Goal: Download file/media

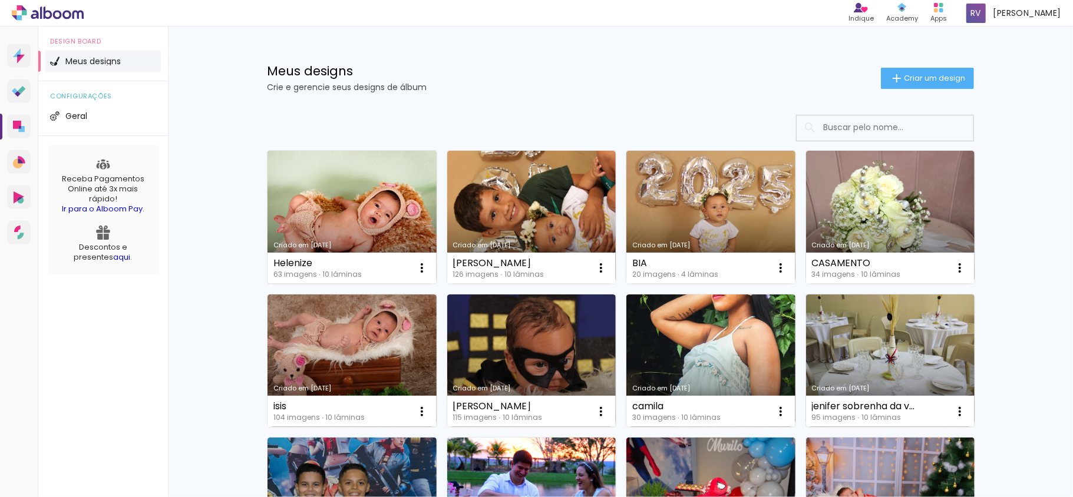
click at [314, 211] on link "Criado em [DATE]" at bounding box center [352, 217] width 169 height 133
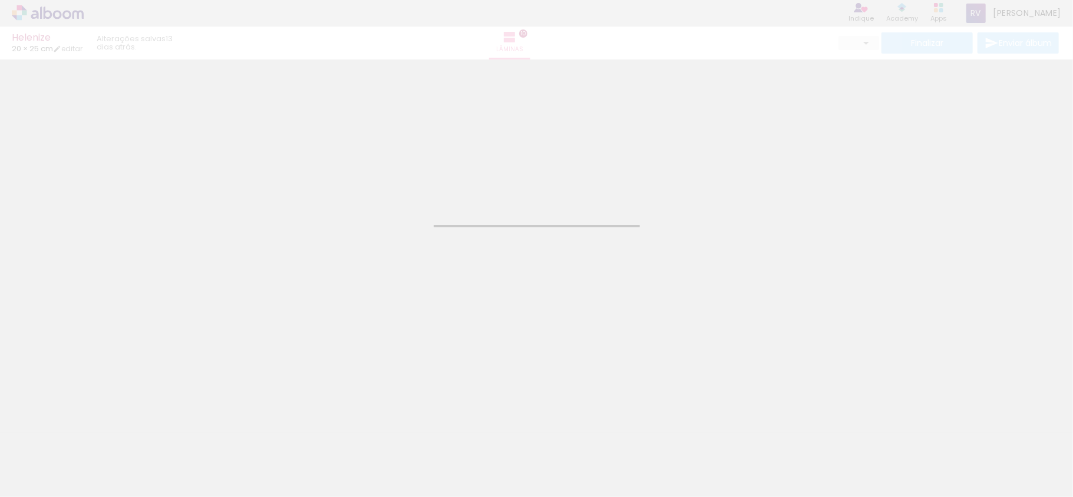
type input "JPG"
type input "Alta, 300 DPI"
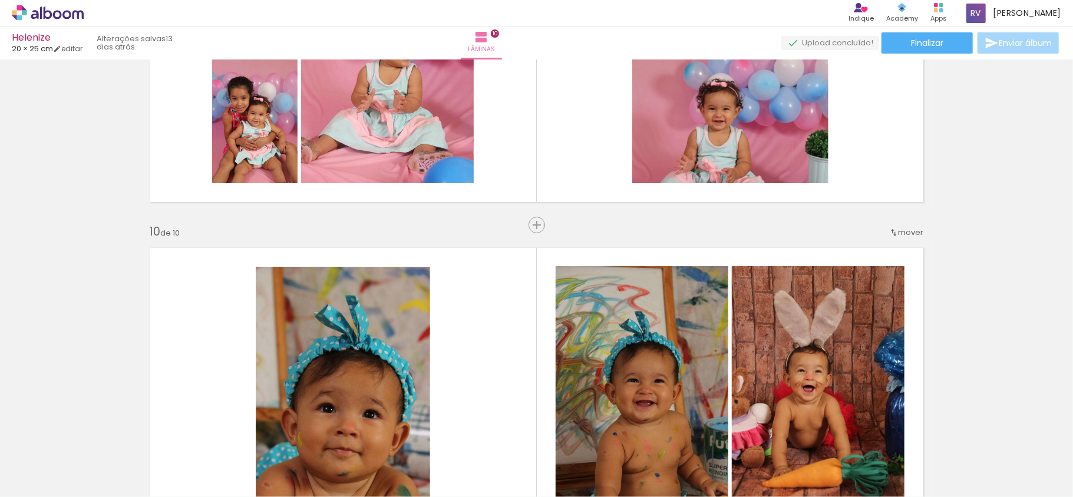
scroll to position [3064, 0]
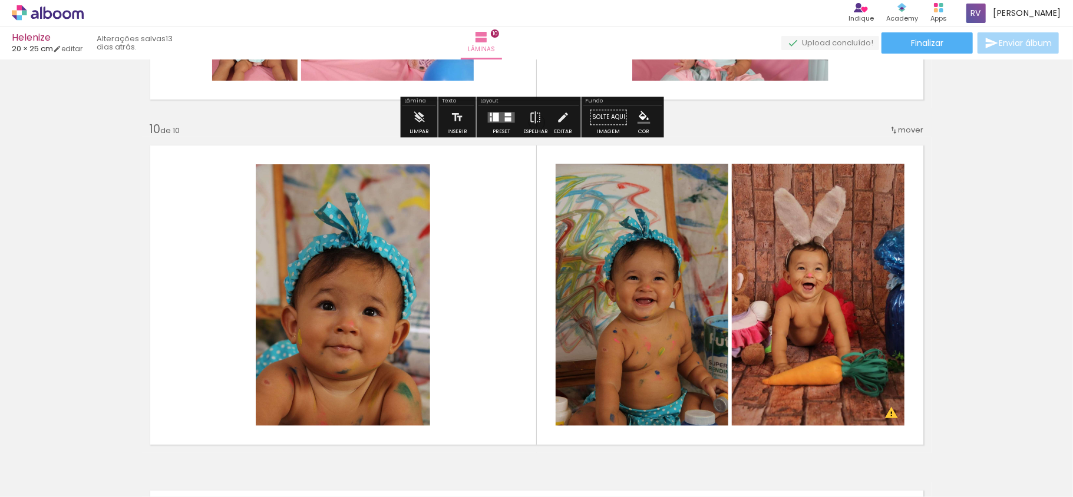
drag, startPoint x: 508, startPoint y: 295, endPoint x: 503, endPoint y: 106, distance: 189.2
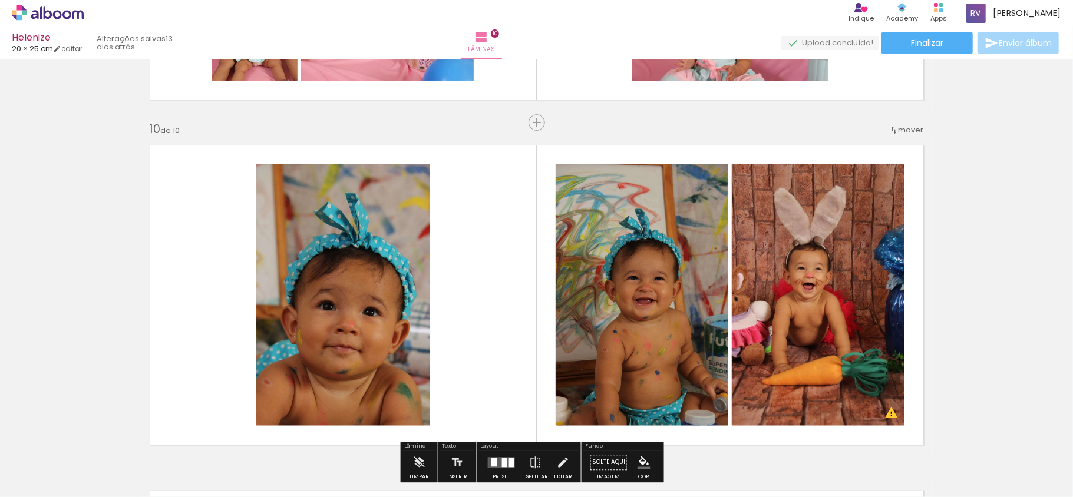
drag, startPoint x: 592, startPoint y: 71, endPoint x: 564, endPoint y: 303, distance: 233.2
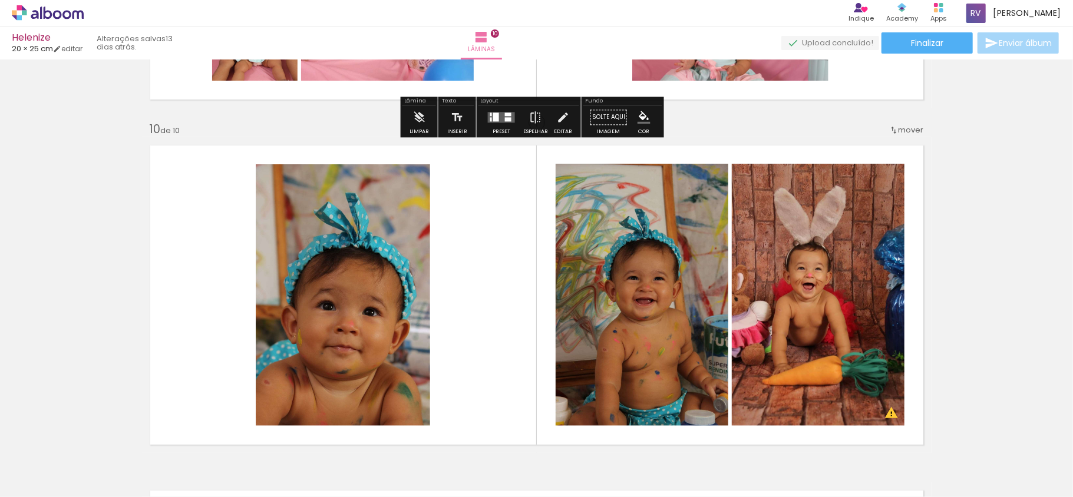
drag, startPoint x: 508, startPoint y: 174, endPoint x: 724, endPoint y: 283, distance: 241.9
click at [689, 262] on quentale-layouter at bounding box center [537, 295] width 790 height 316
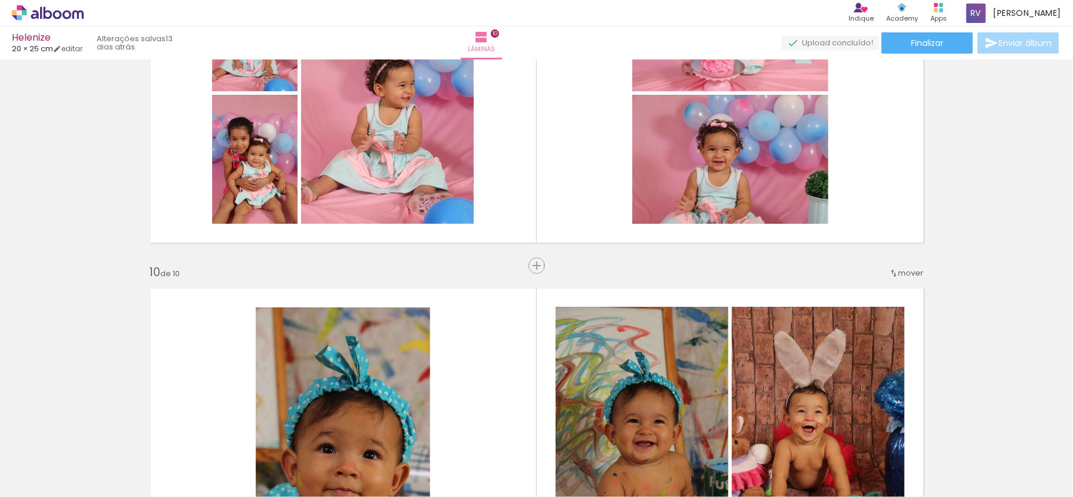
scroll to position [2907, 0]
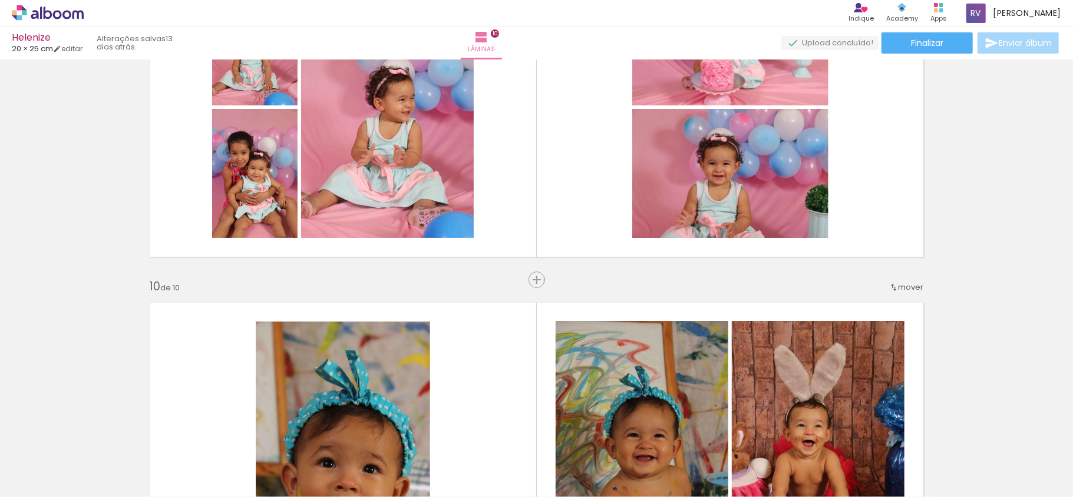
click at [903, 295] on div "mover" at bounding box center [906, 287] width 35 height 19
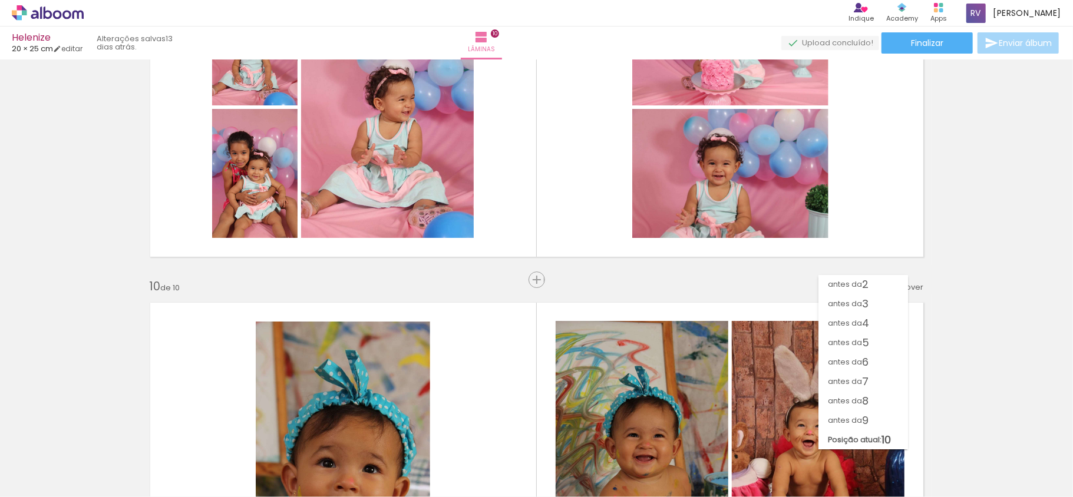
scroll to position [20, 0]
click at [880, 417] on paper-item "antes da 9" at bounding box center [864, 420] width 90 height 19
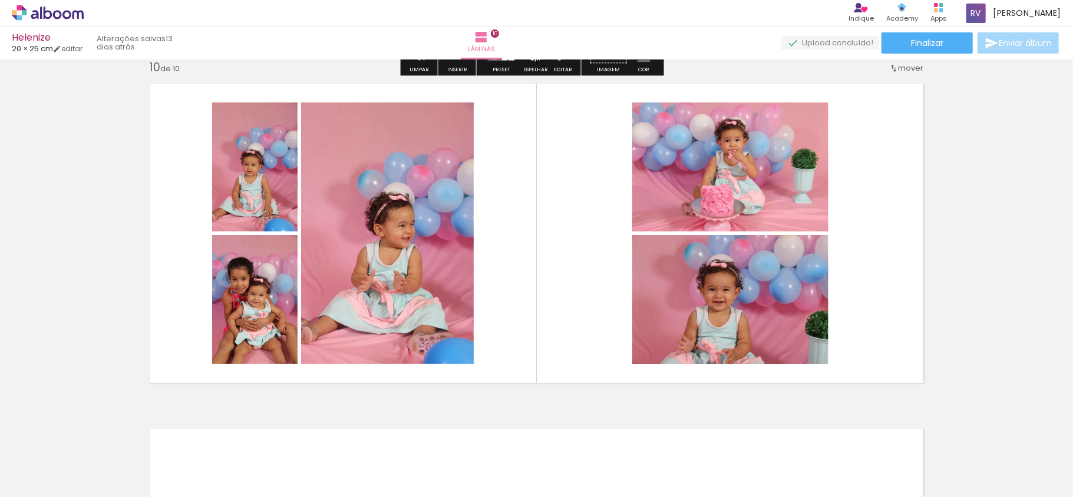
scroll to position [3088, 0]
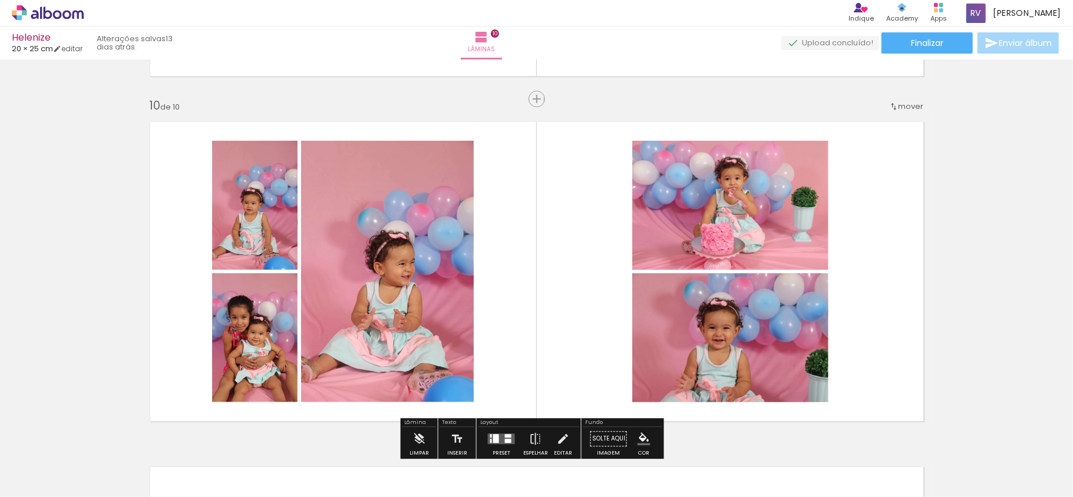
drag, startPoint x: 910, startPoint y: 260, endPoint x: 1033, endPoint y: 149, distance: 166.5
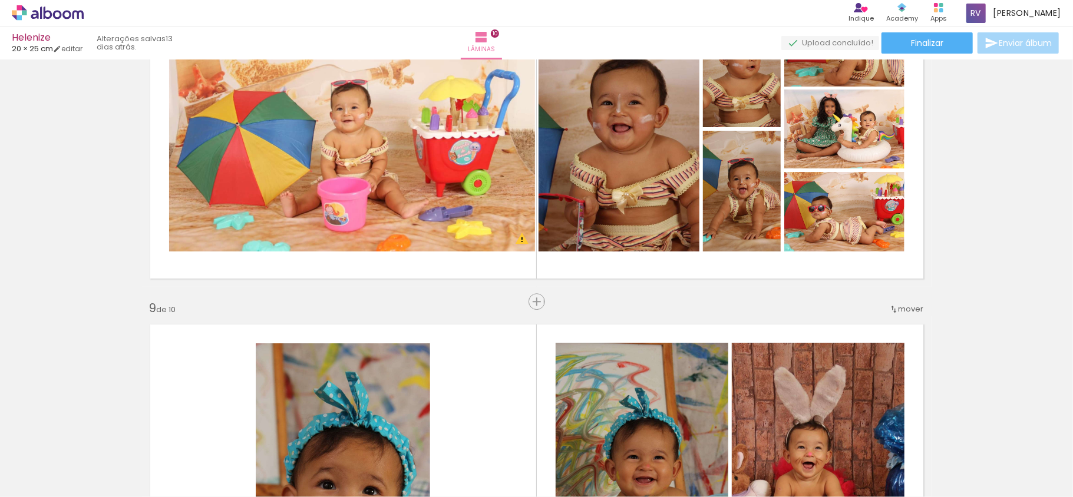
scroll to position [2223, 0]
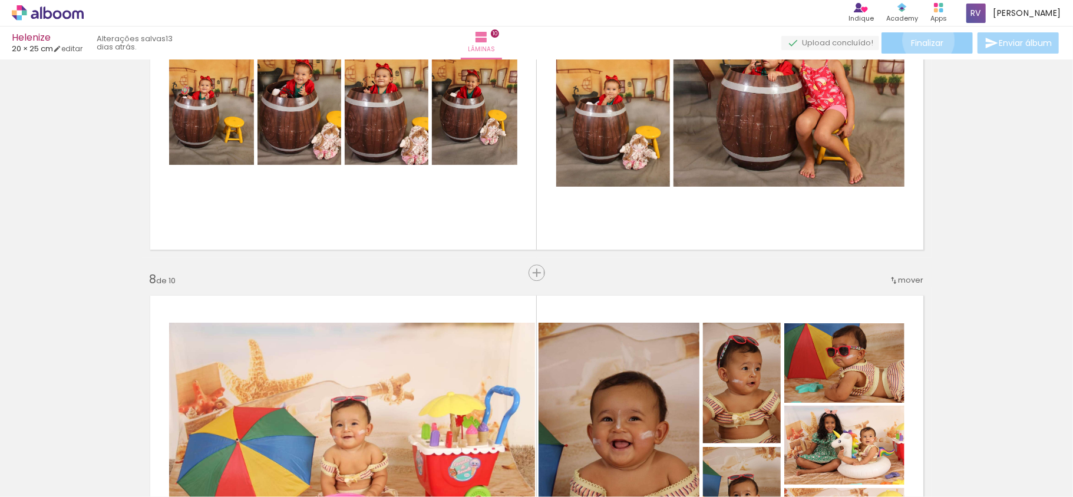
click at [925, 40] on span "Finalizar" at bounding box center [927, 43] width 32 height 8
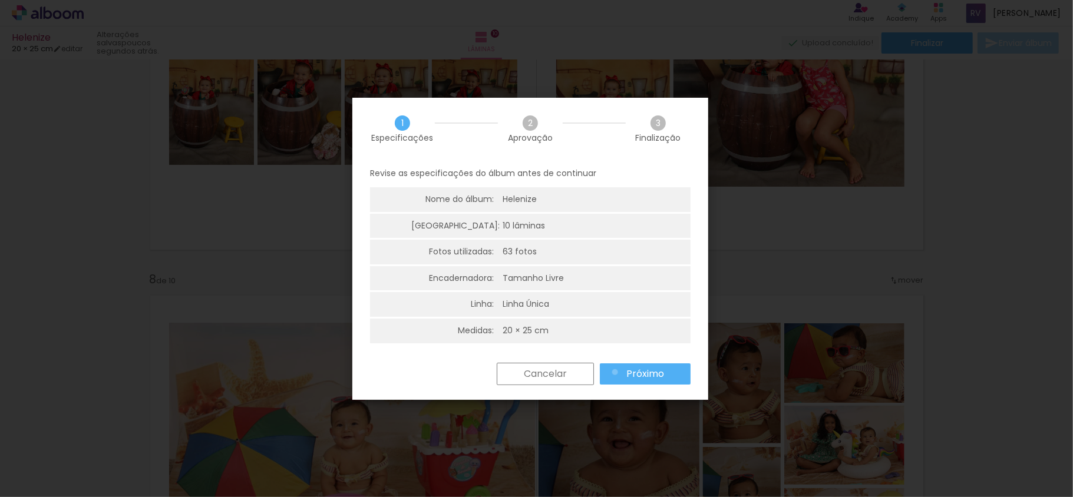
click at [0, 0] on paper-button "Próximo" at bounding box center [0, 0] width 0 height 0
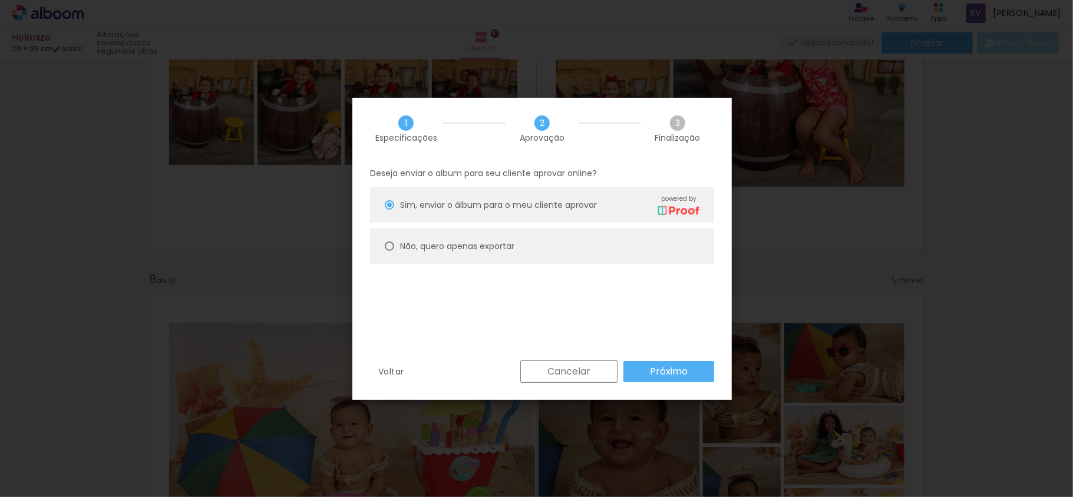
click at [0, 0] on paper-radio-button "Não, quero apenas exportar" at bounding box center [0, 0] width 0 height 0
type paper-radio-button "on"
click at [0, 0] on slot "Próximo" at bounding box center [0, 0] width 0 height 0
type input "Alta, 300 DPI"
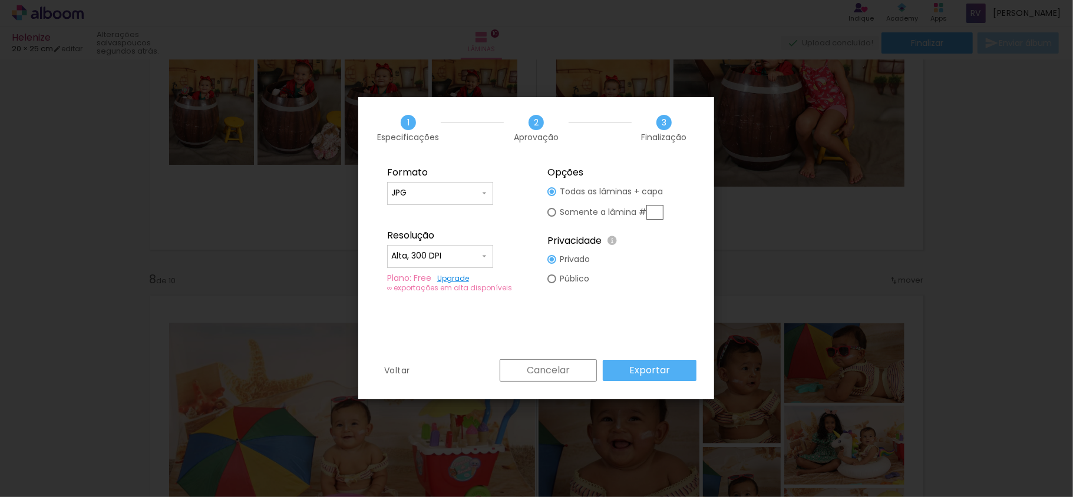
click at [0, 0] on div "Somente a lâmina #" at bounding box center [0, 0] width 0 height 0
type paper-radio-button "on"
click at [791, 342] on div "Cancelar Exportar" at bounding box center [797, 336] width 12 height 12
click at [0, 0] on input "text" at bounding box center [0, 0] width 0 height 0
click at [0, 0] on div "Todas as lâminas + capa" at bounding box center [0, 0] width 0 height 0
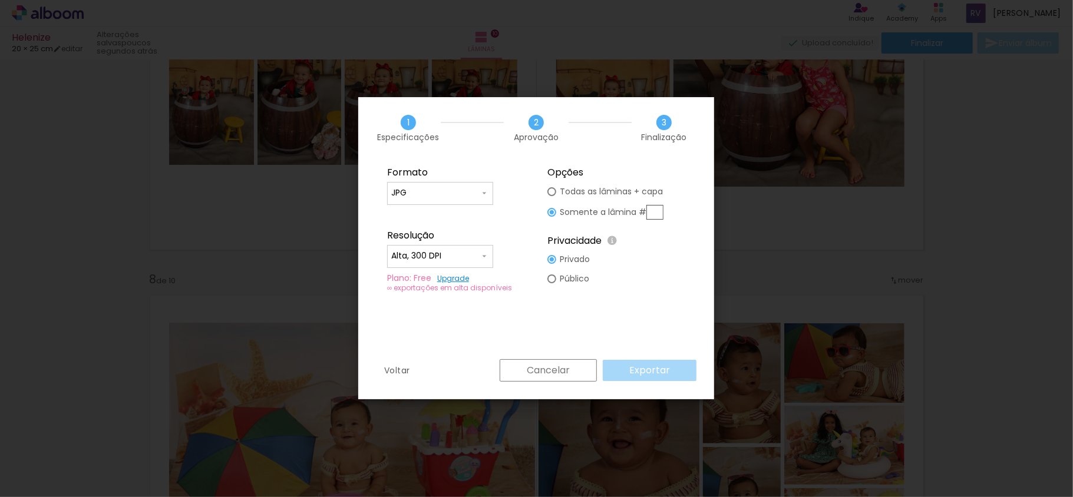
type paper-radio-button "on"
click at [0, 0] on slot "Exportar" at bounding box center [0, 0] width 0 height 0
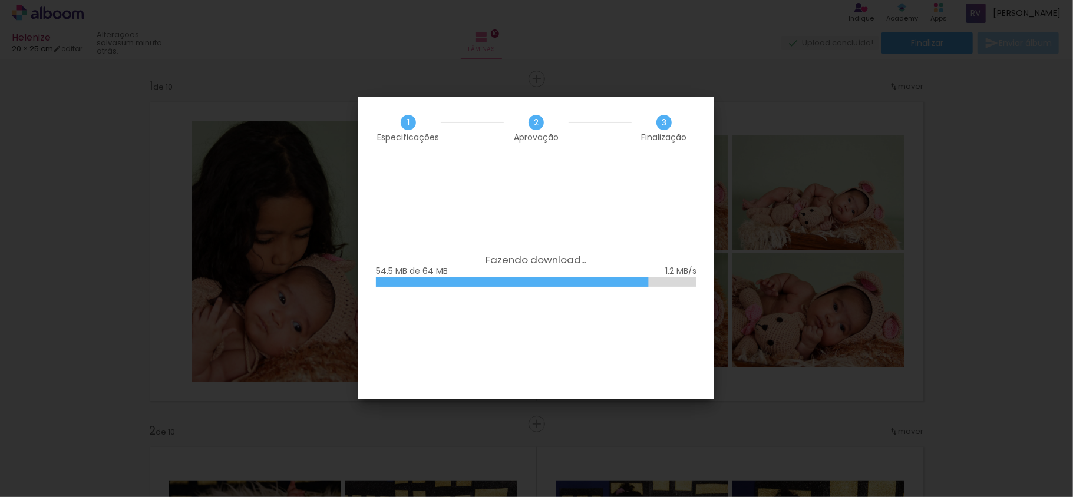
scroll to position [2223, 0]
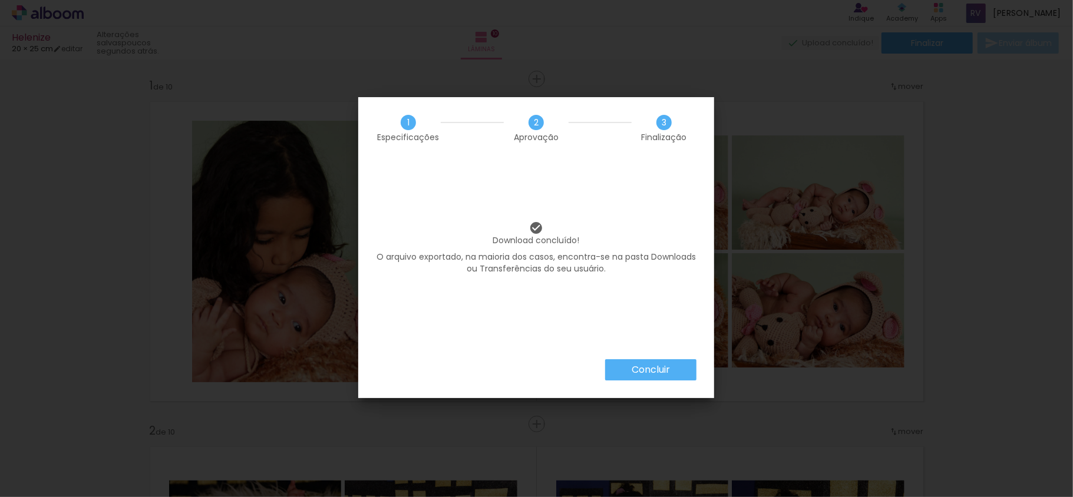
scroll to position [2223, 0]
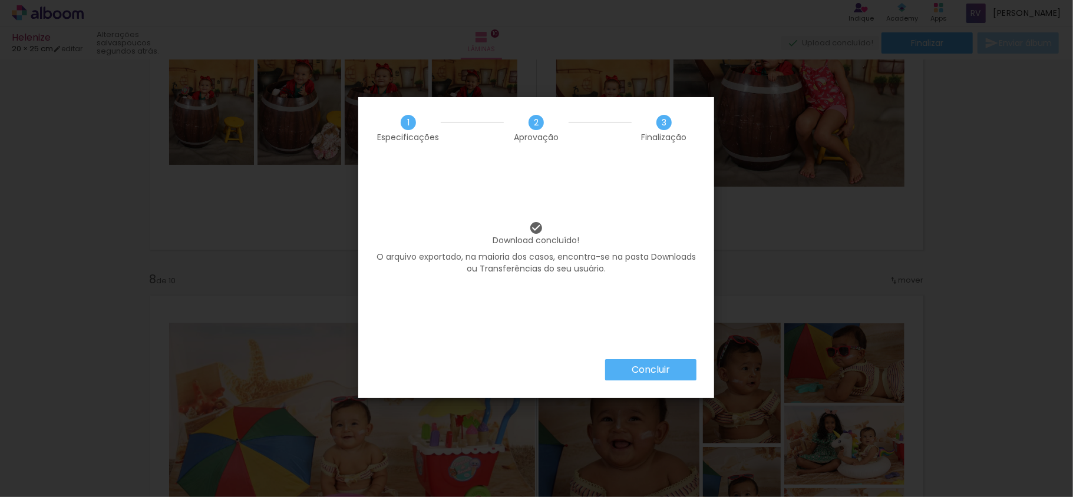
click at [0, 0] on slot "Concluir" at bounding box center [0, 0] width 0 height 0
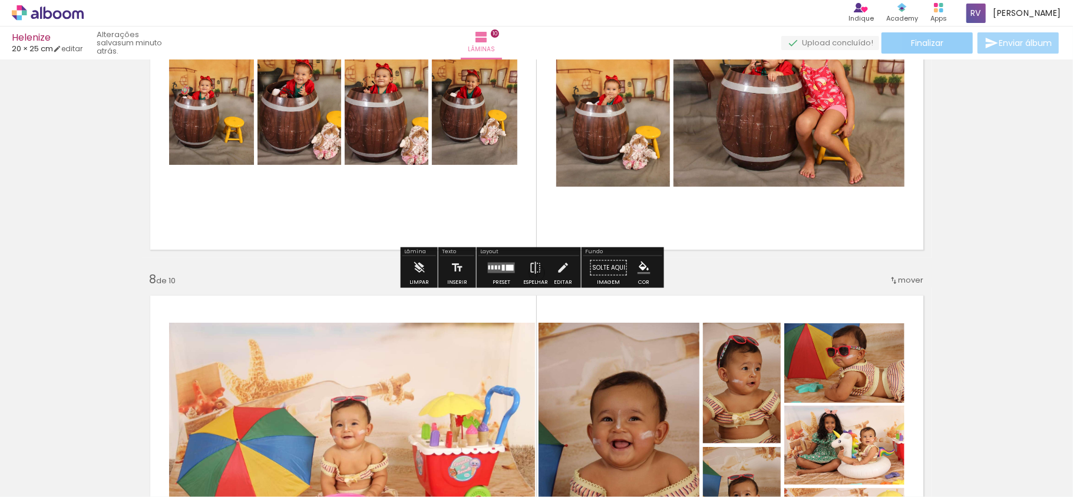
click at [948, 50] on paper-button "Finalizar" at bounding box center [927, 42] width 91 height 21
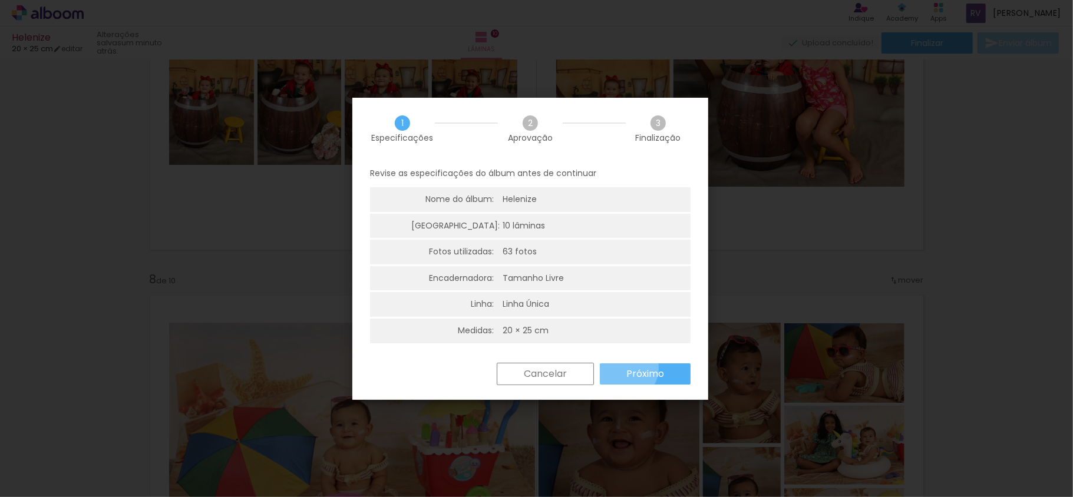
click at [626, 368] on paper-button "Próximo" at bounding box center [645, 374] width 91 height 21
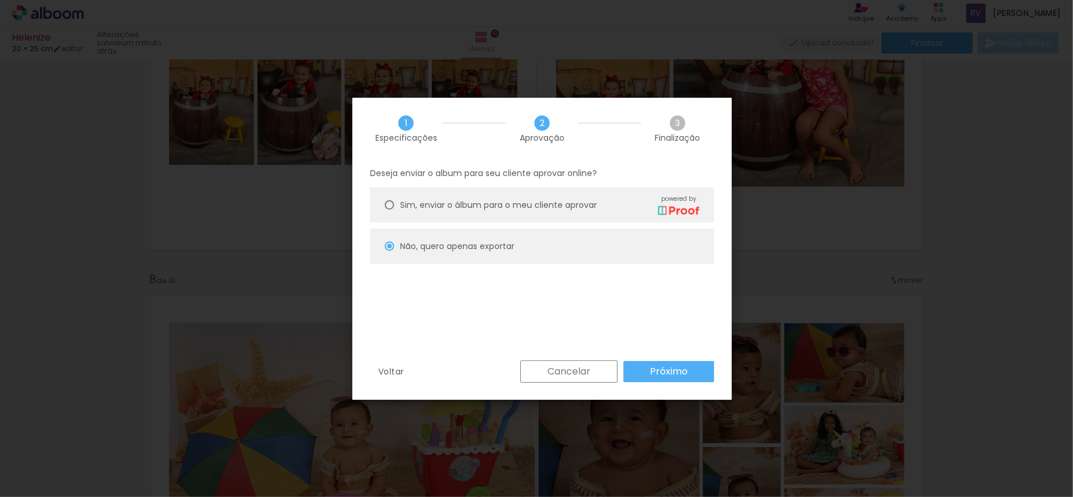
click at [0, 0] on slot "Próximo" at bounding box center [0, 0] width 0 height 0
type input "Alta, 300 DPI"
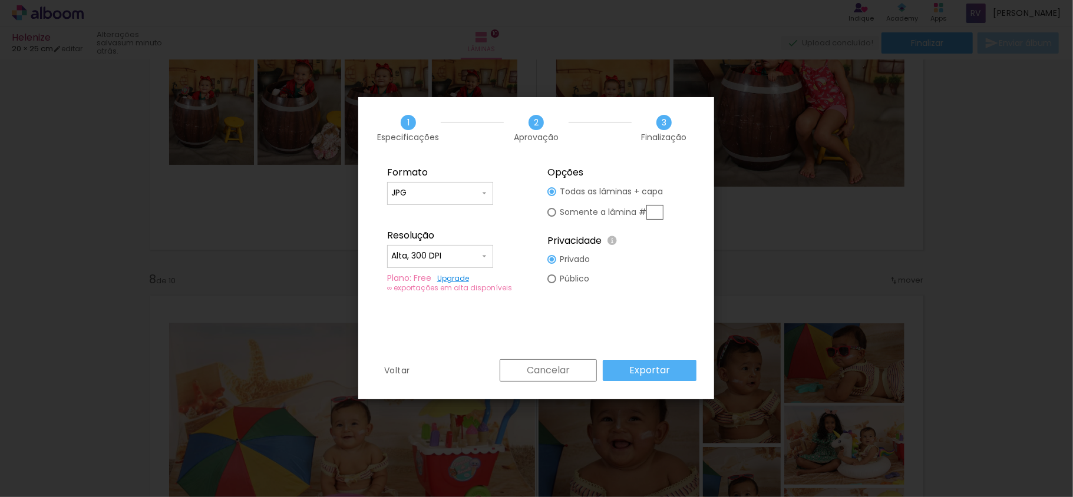
click at [489, 194] on paper-input-container "JPG" at bounding box center [440, 194] width 106 height 24
click at [475, 194] on input "JPG" at bounding box center [435, 193] width 88 height 12
click at [550, 378] on paper-button "Cancelar" at bounding box center [548, 370] width 97 height 22
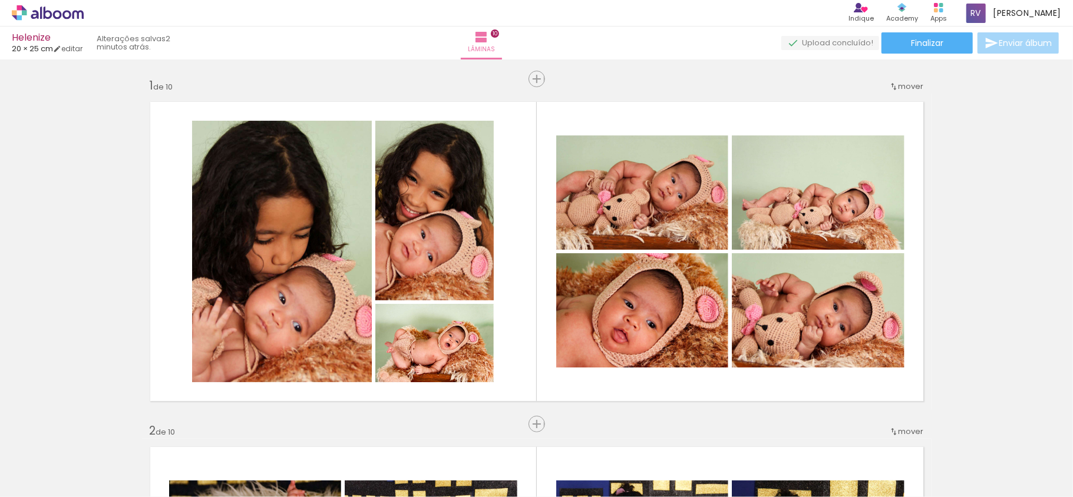
scroll to position [2223, 0]
